Goal: Navigation & Orientation: Find specific page/section

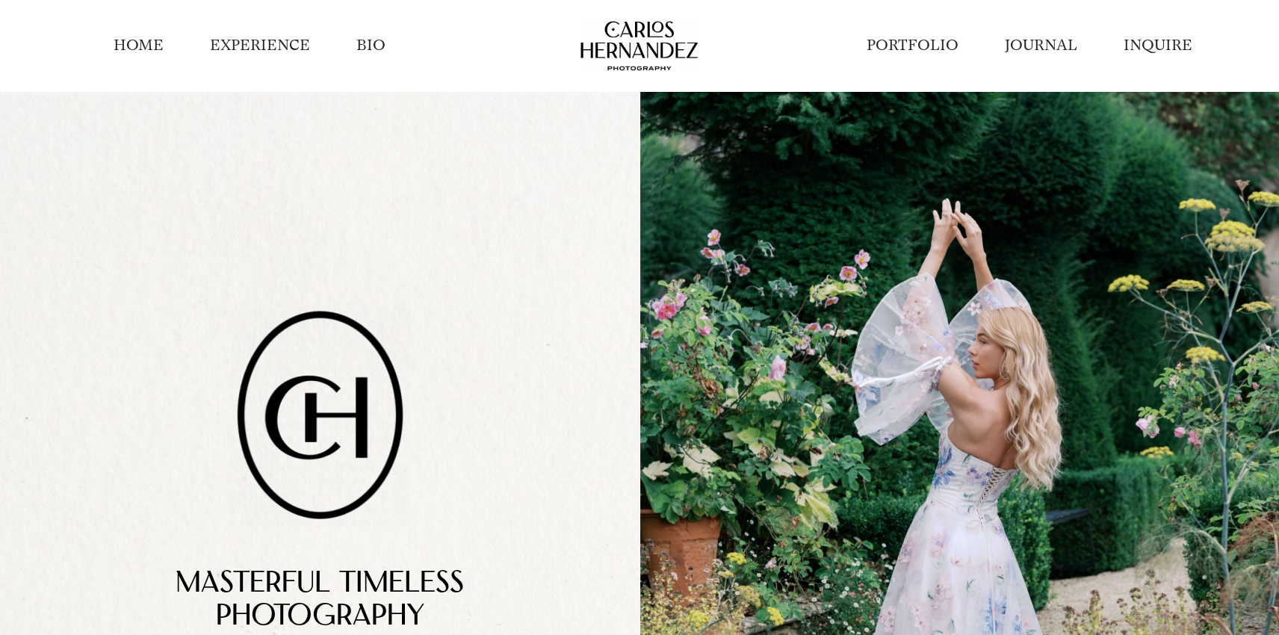
click at [890, 35] on link "PORTFOLIO" at bounding box center [913, 45] width 92 height 21
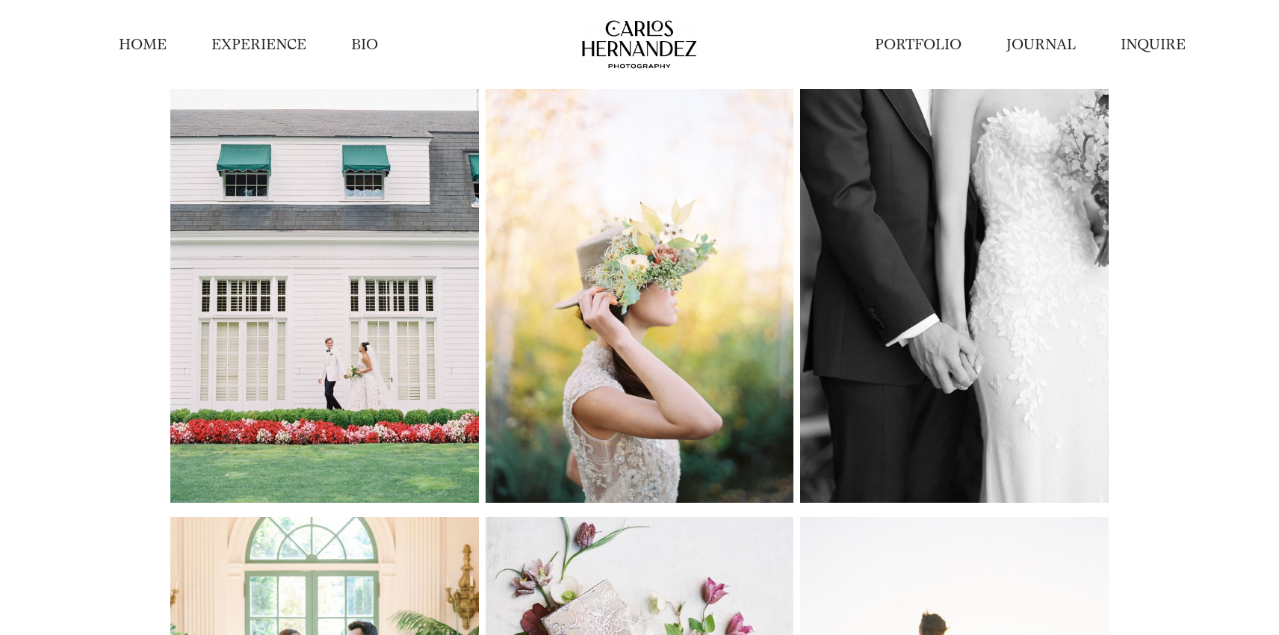
click at [918, 40] on link "PORTFOLIO" at bounding box center [918, 44] width 87 height 20
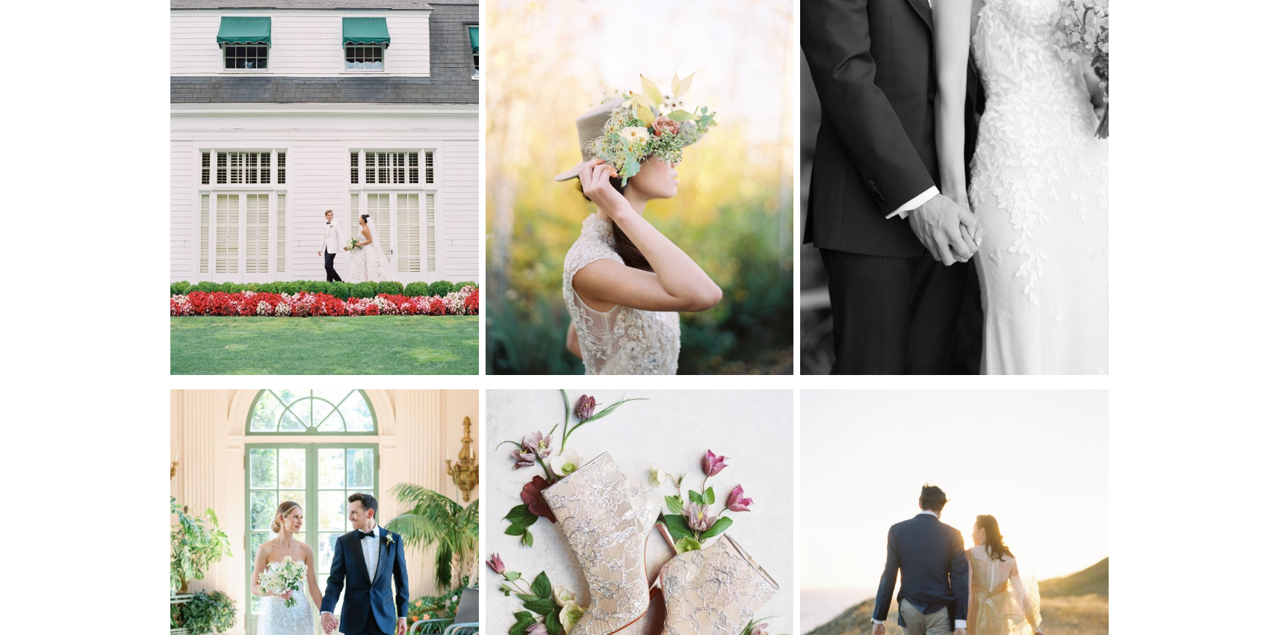
scroll to position [129, 0]
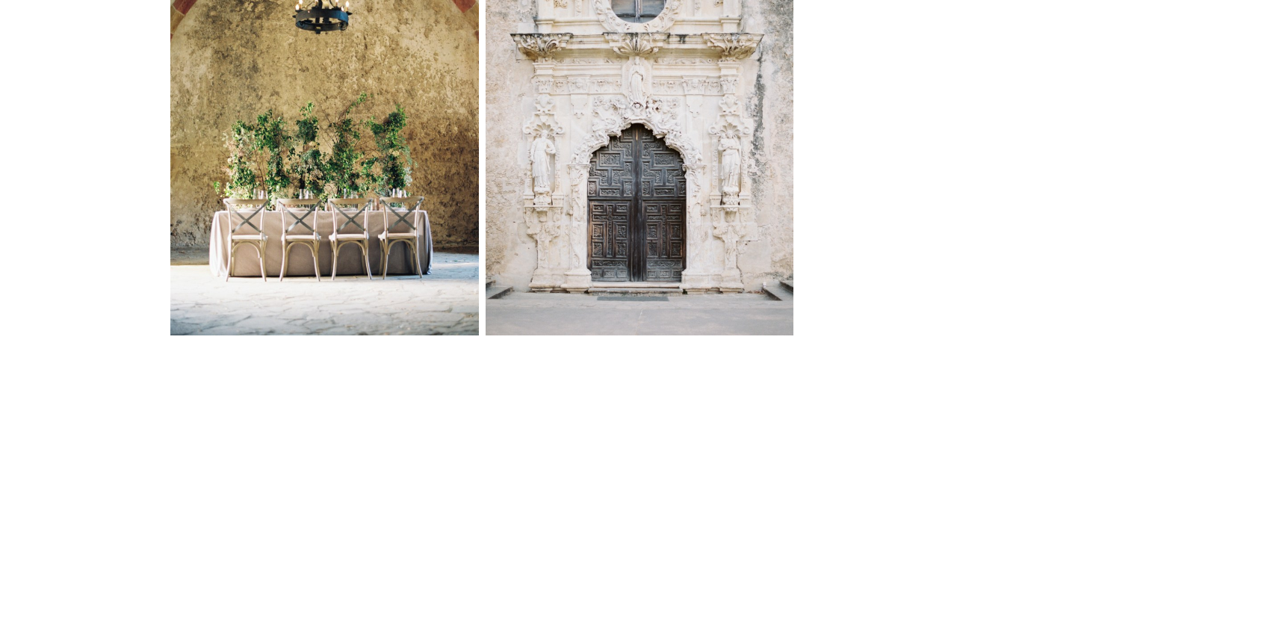
scroll to position [6210, 0]
